Goal: Information Seeking & Learning: Learn about a topic

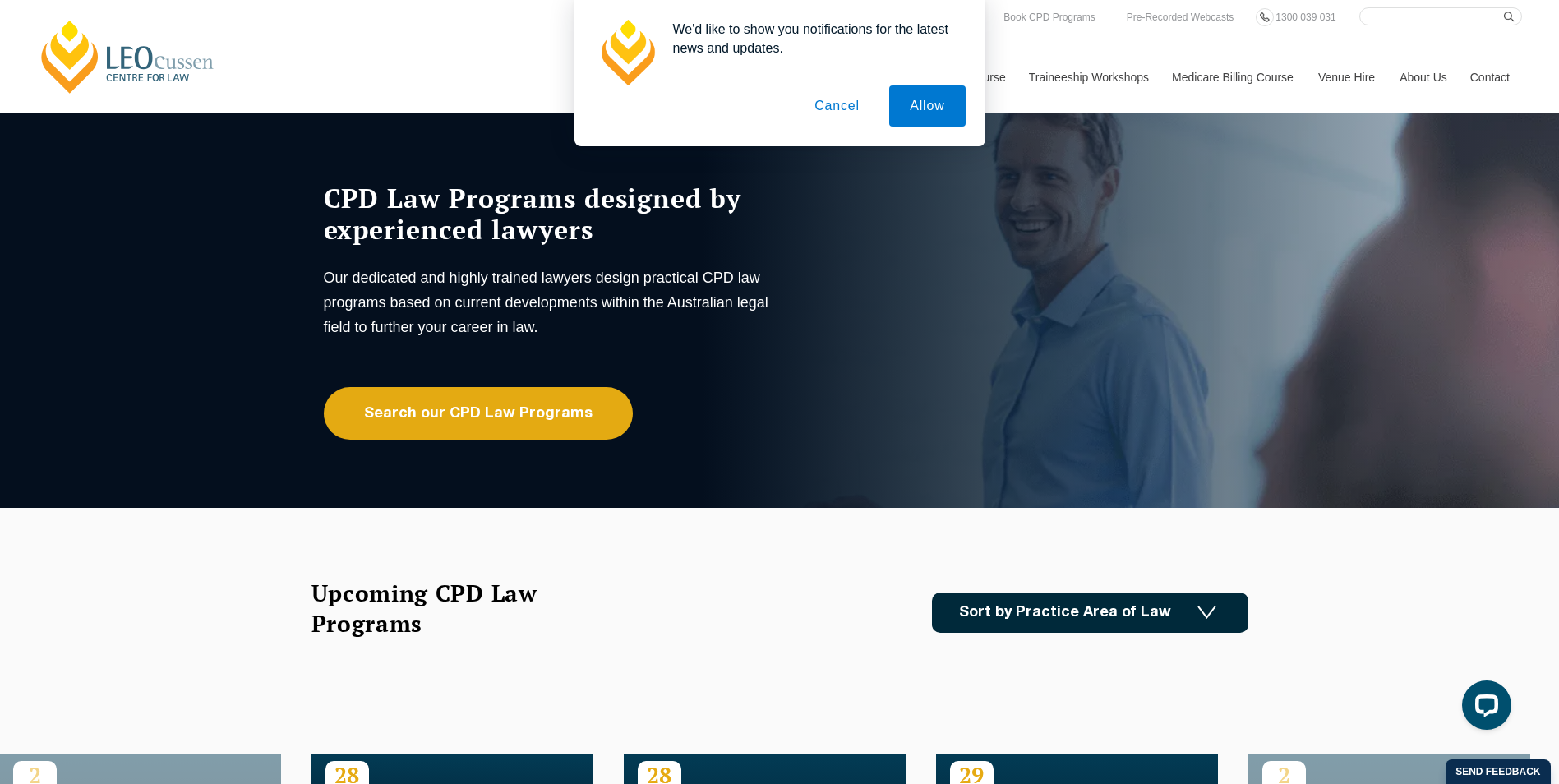
drag, startPoint x: 822, startPoint y: 118, endPoint x: 818, endPoint y: 131, distance: 13.6
click at [822, 118] on button "Cancel" at bounding box center [836, 105] width 87 height 41
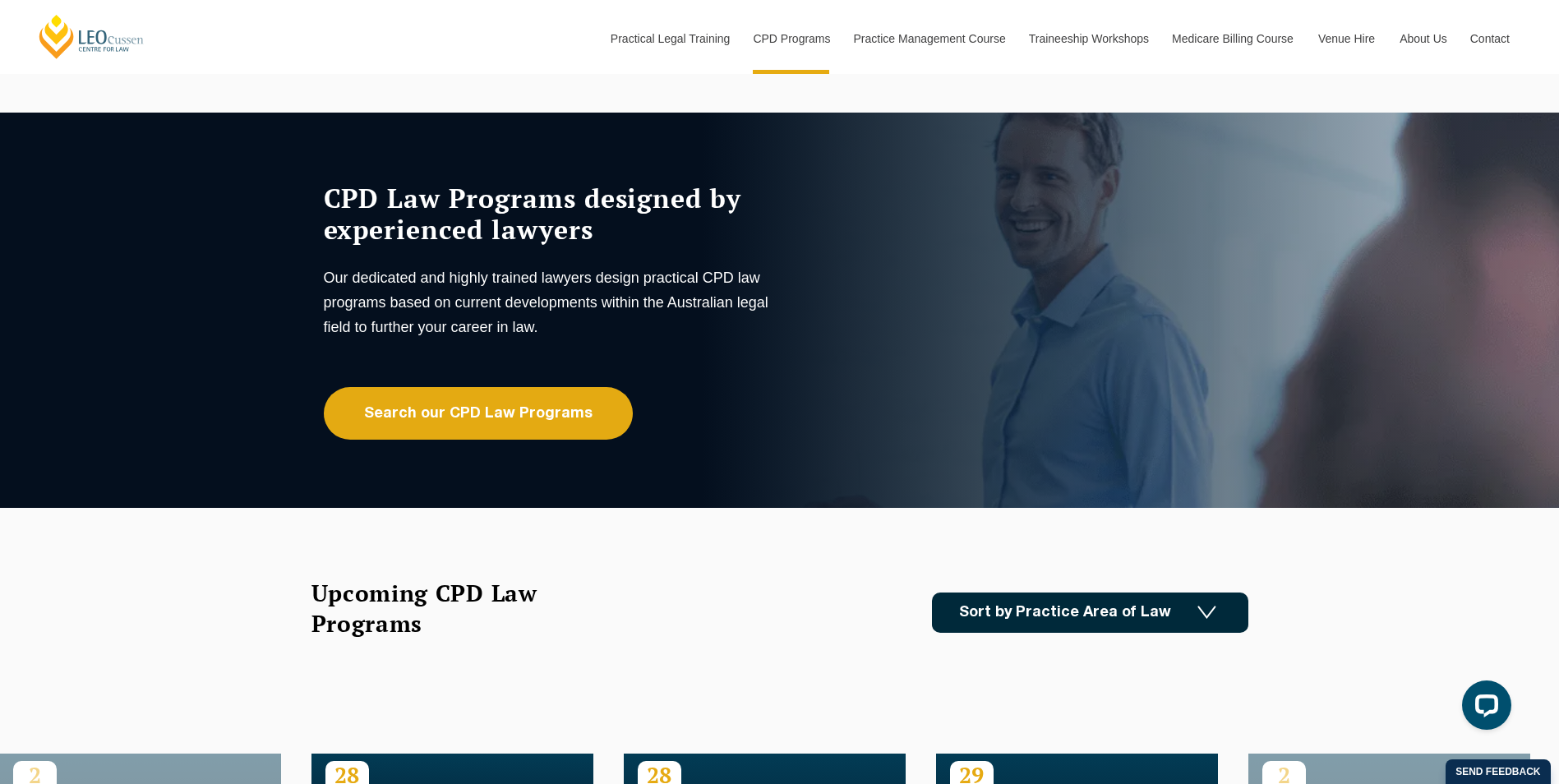
scroll to position [686, 0]
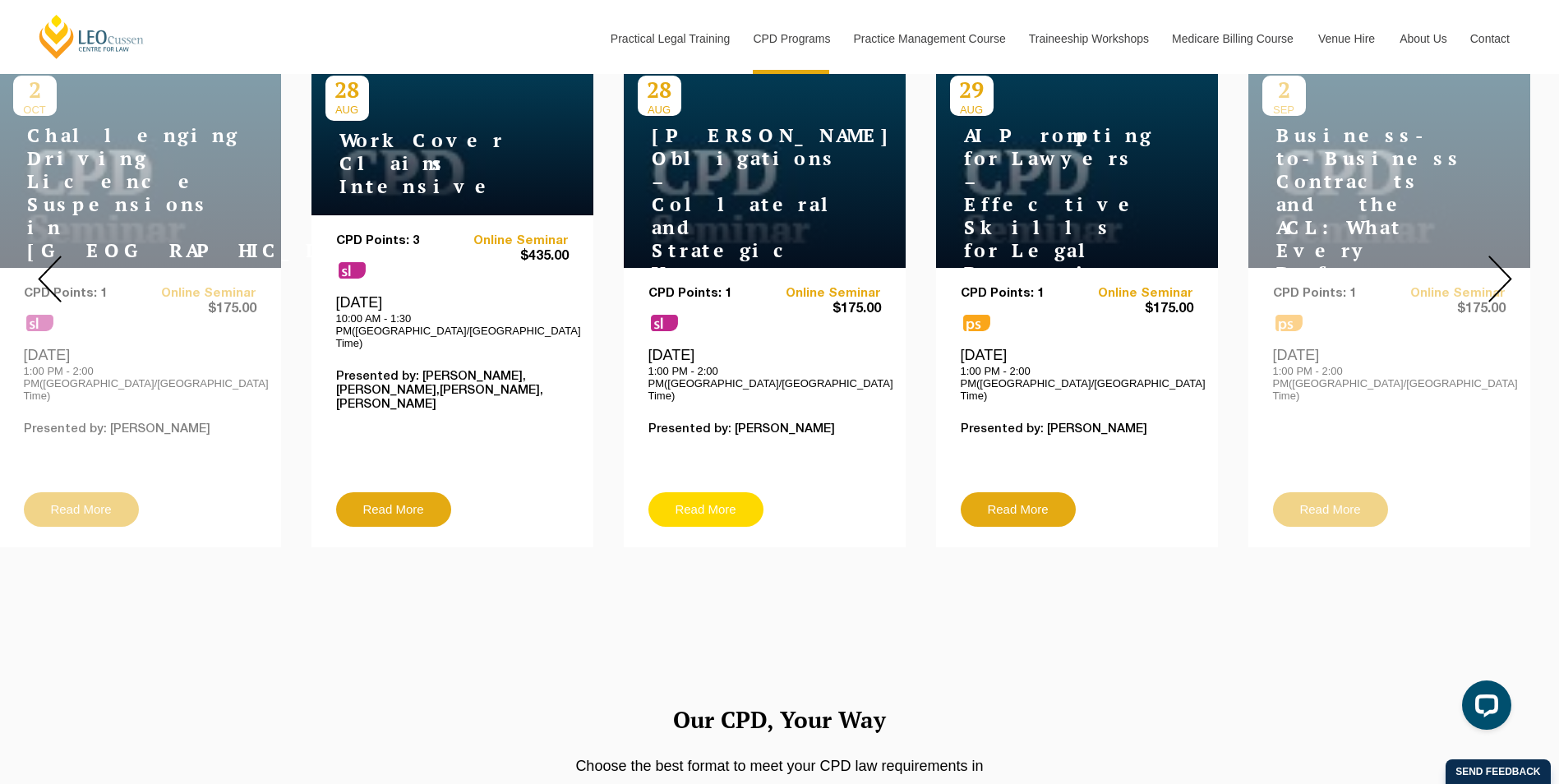
click at [688, 491] on link "Read More" at bounding box center [706, 508] width 115 height 35
